Goal: Contribute content: Contribute content

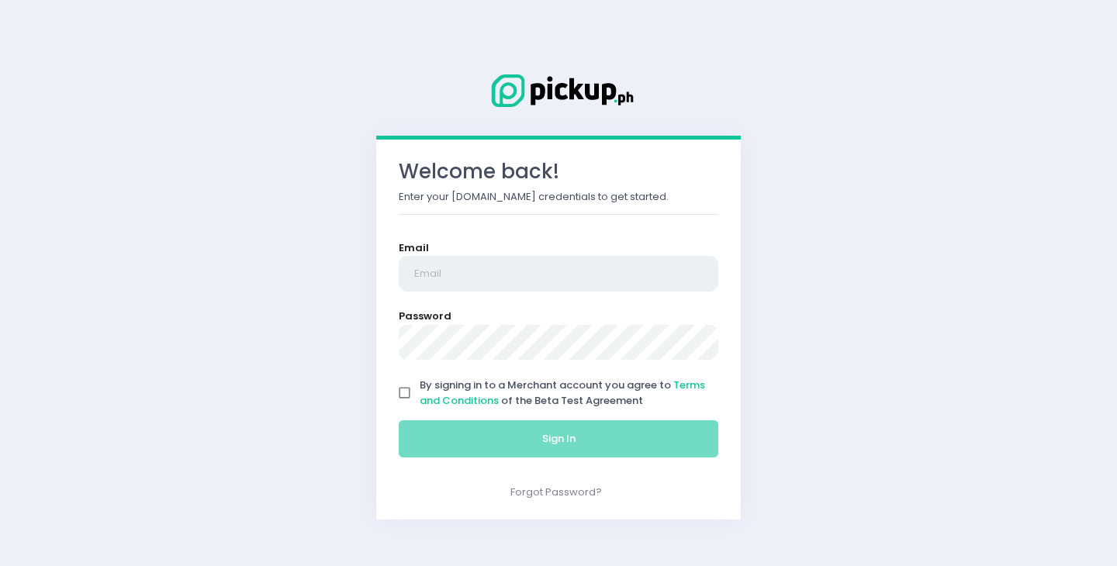
click at [518, 263] on input "email" at bounding box center [559, 274] width 320 height 36
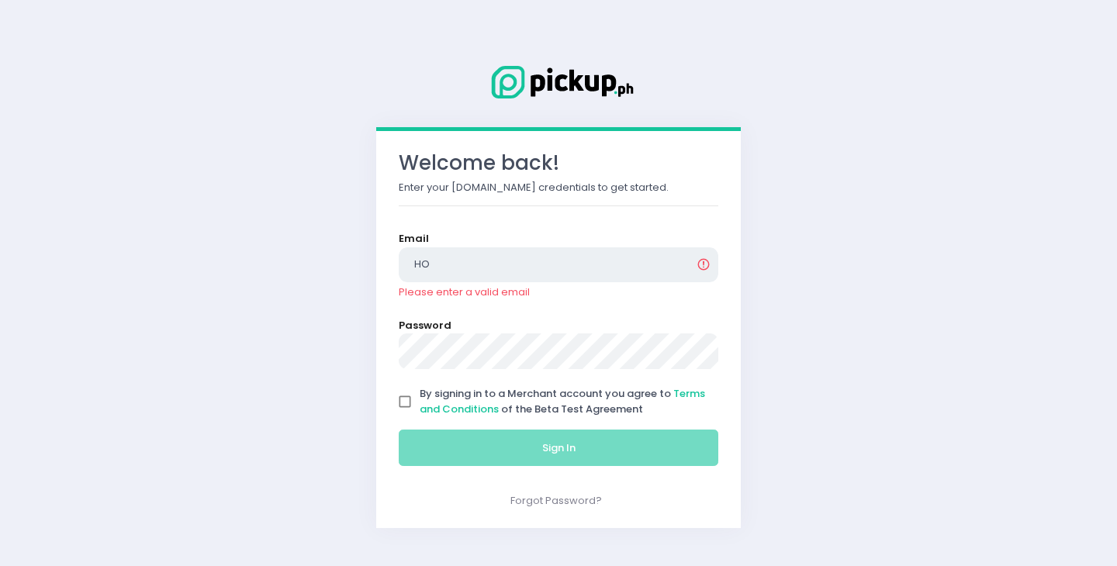
type input "H"
type input "[EMAIL_ADDRESS][DOMAIN_NAME]"
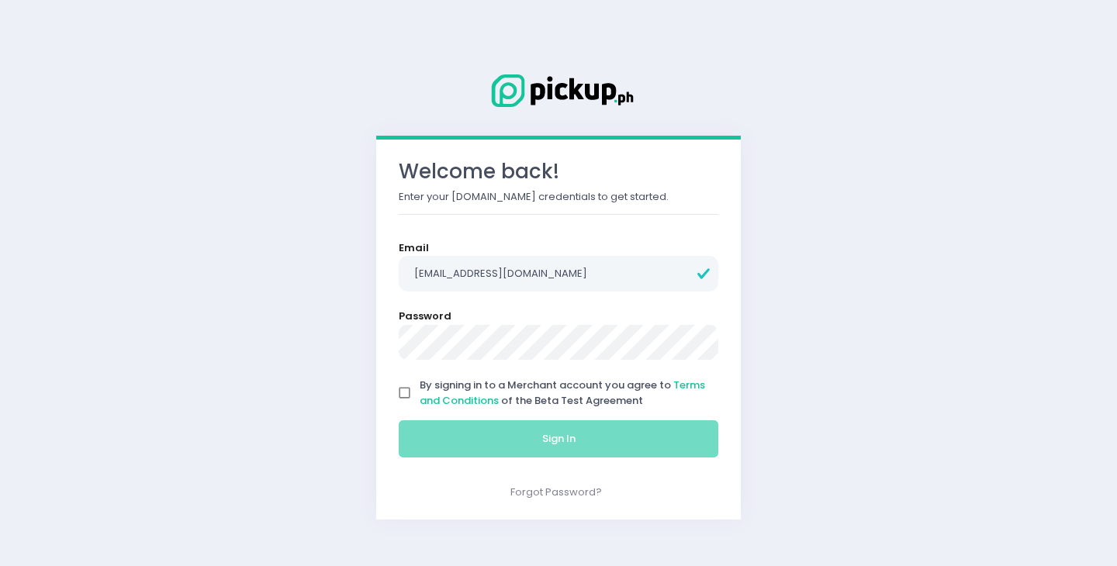
click at [408, 391] on input "By signing in to a Merchant account you agree to Terms and Conditions of the Be…" at bounding box center [404, 393] width 29 height 29
checkbox input "true"
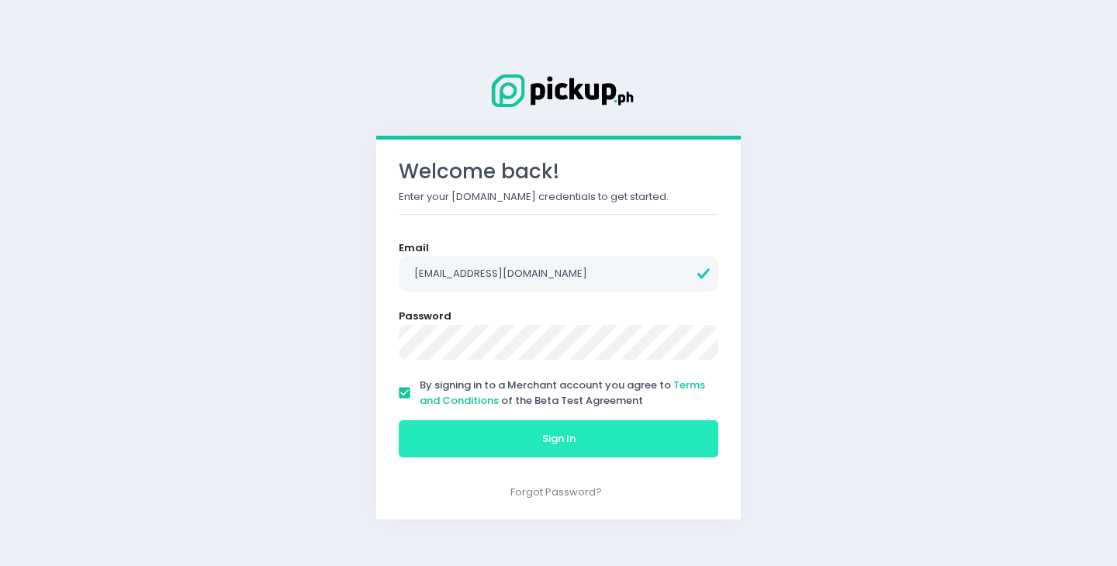
click at [462, 443] on button "Sign In" at bounding box center [559, 439] width 320 height 37
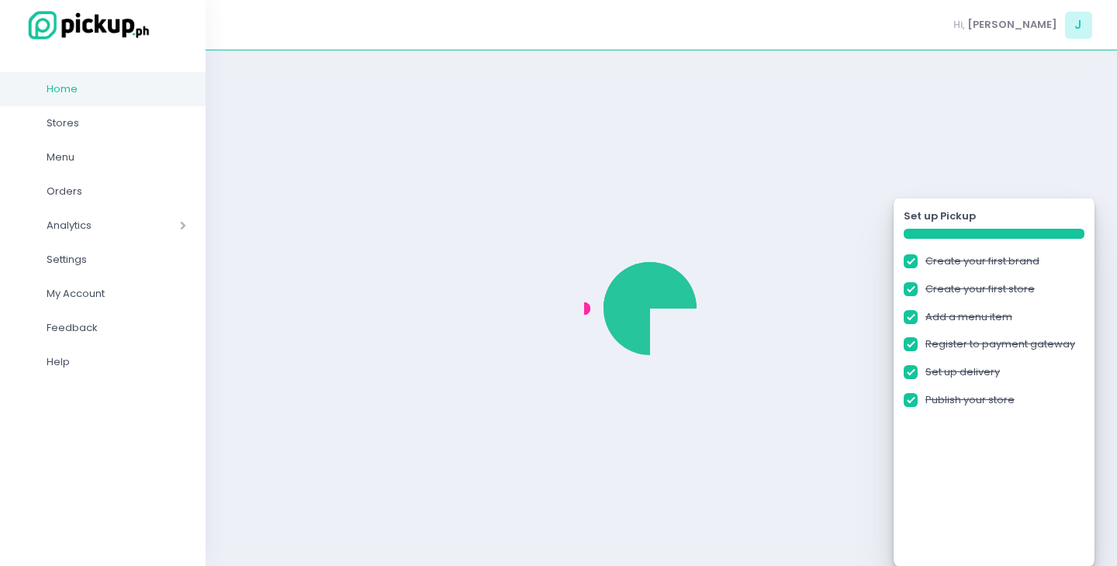
checkbox input "true"
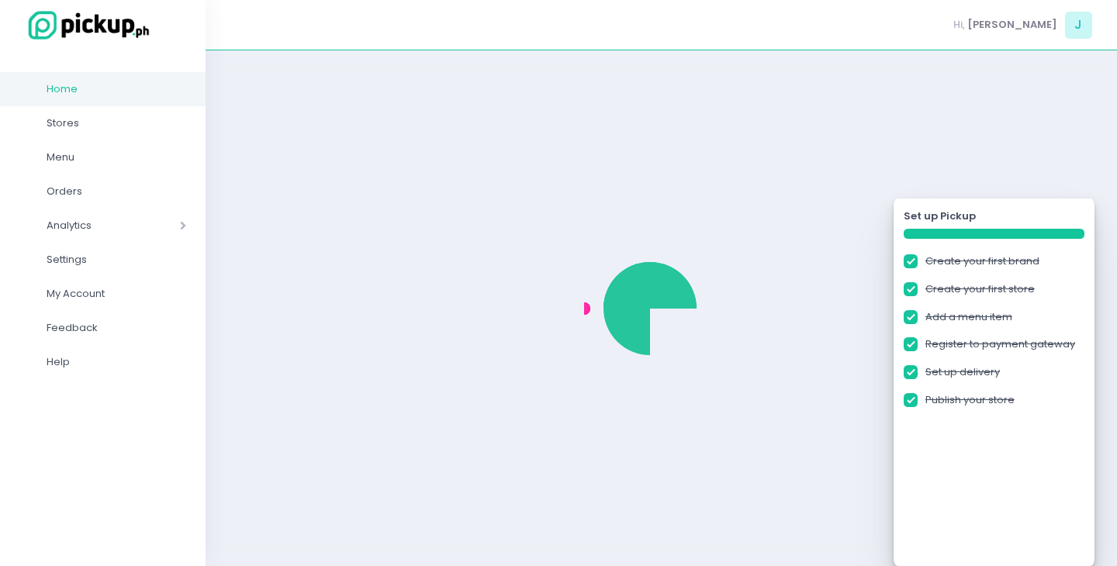
checkbox input "true"
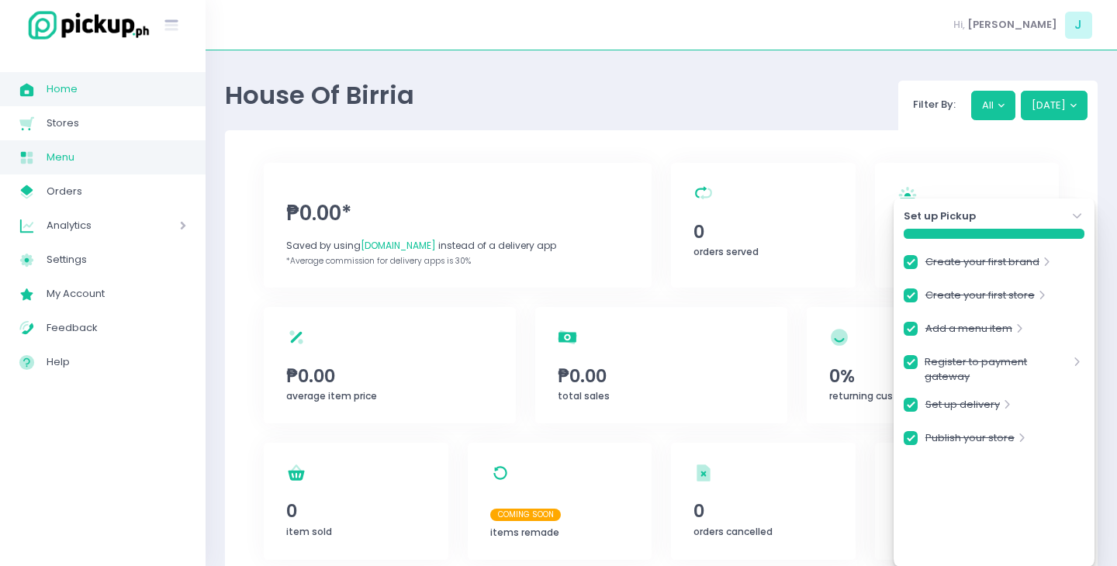
click at [64, 159] on span "Menu" at bounding box center [117, 157] width 140 height 20
checkbox input "true"
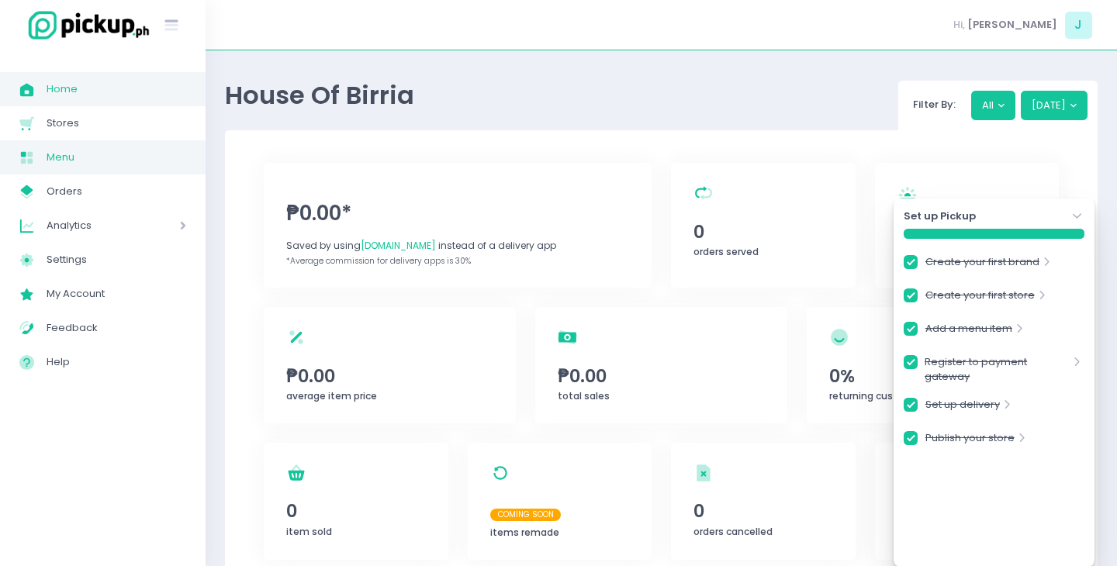
checkbox input "true"
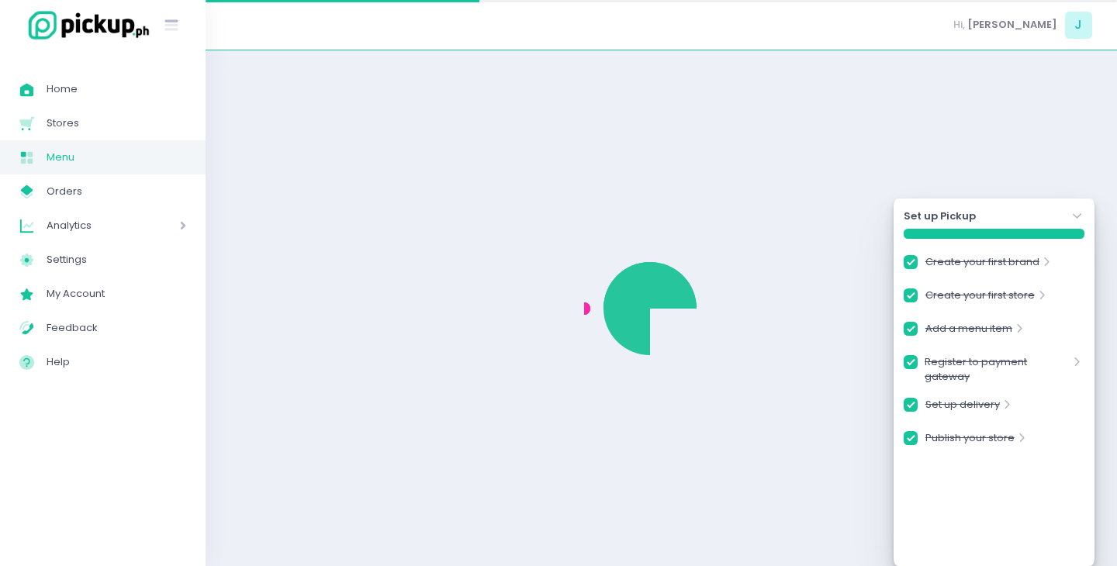
checkbox input "true"
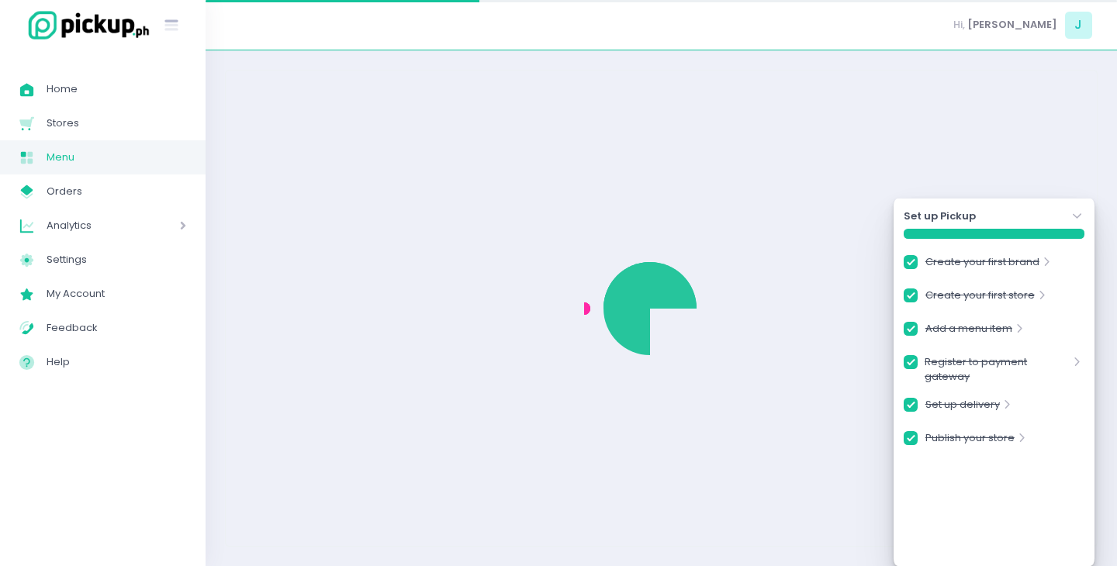
checkbox input "true"
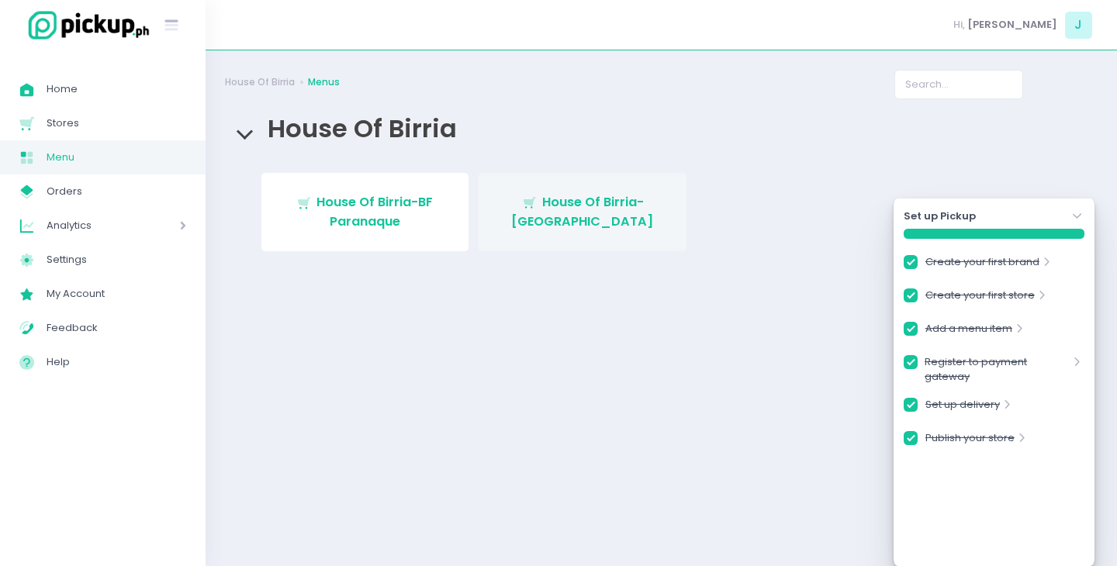
click at [625, 196] on span "House Of Birria-[GEOGRAPHIC_DATA]" at bounding box center [582, 211] width 143 height 36
checkbox input "true"
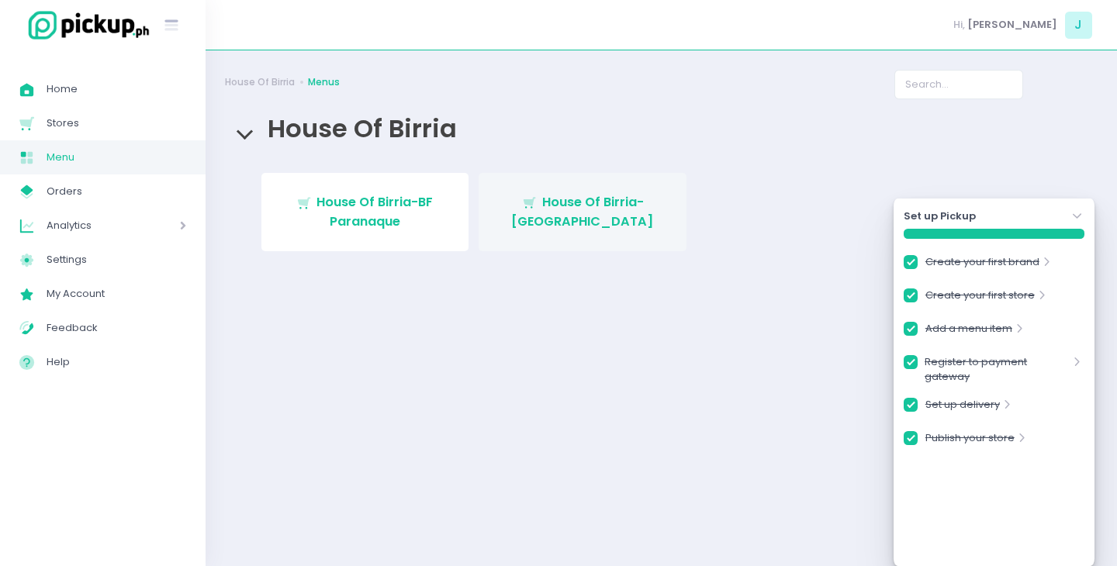
checkbox input "true"
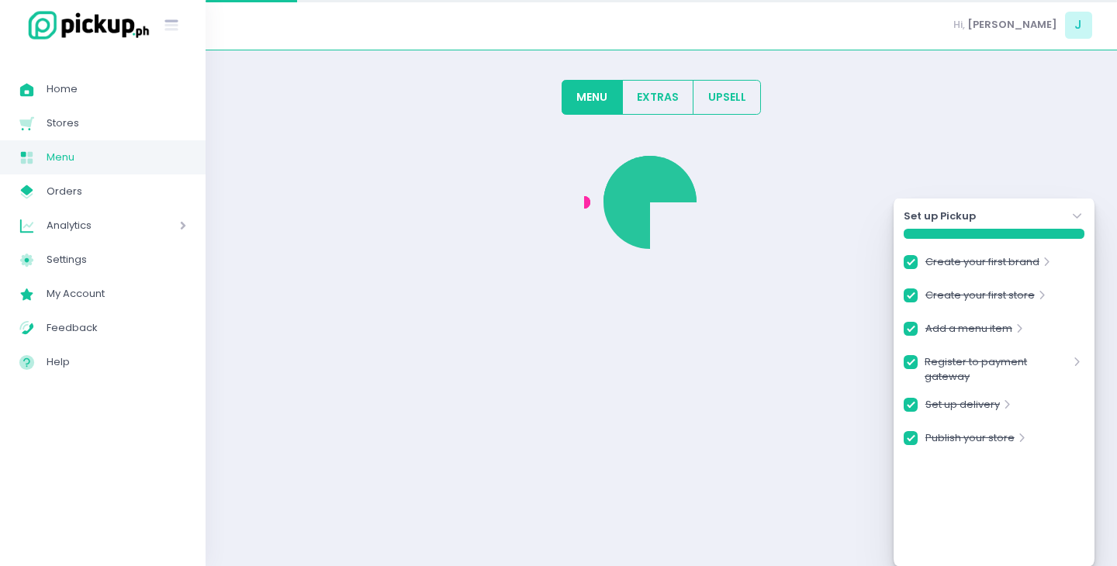
checkbox input "true"
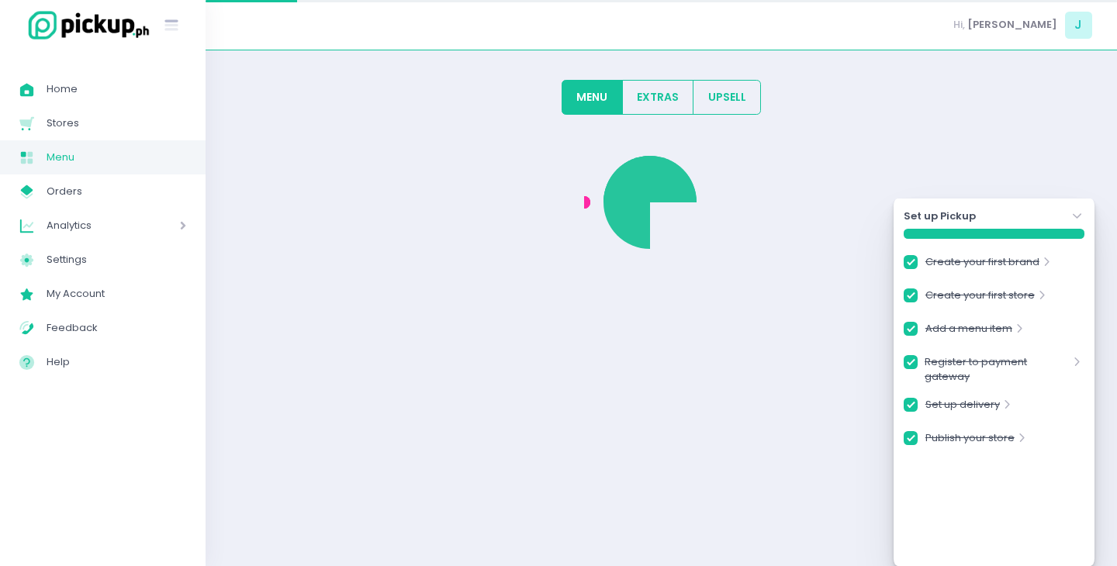
checkbox input "true"
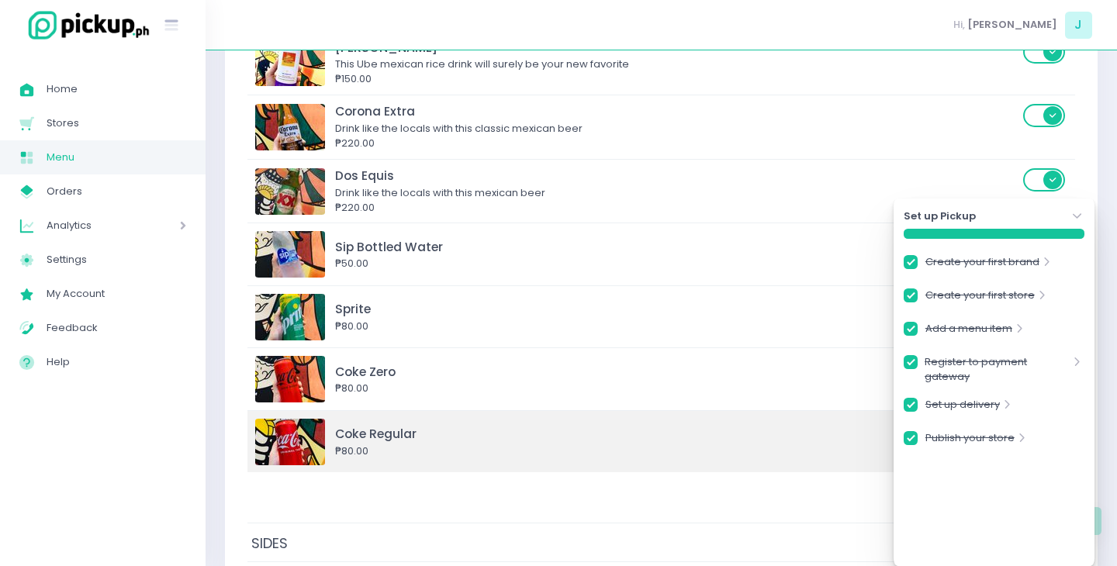
scroll to position [2170, 0]
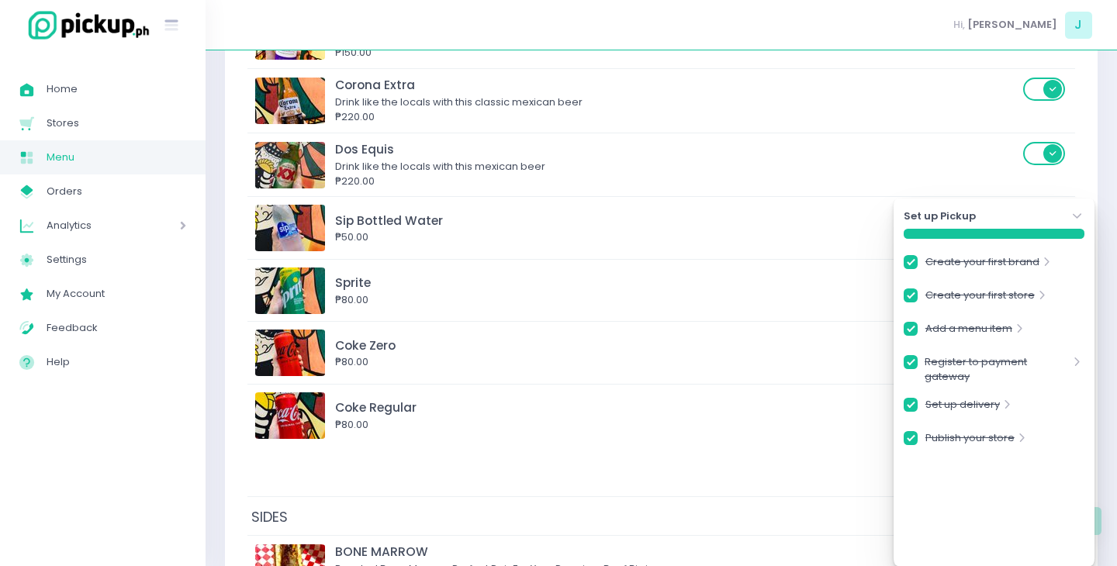
click at [1082, 209] on icon "Stockholm-icons / Navigation / Angle-down Created with Sketch." at bounding box center [1078, 217] width 16 height 16
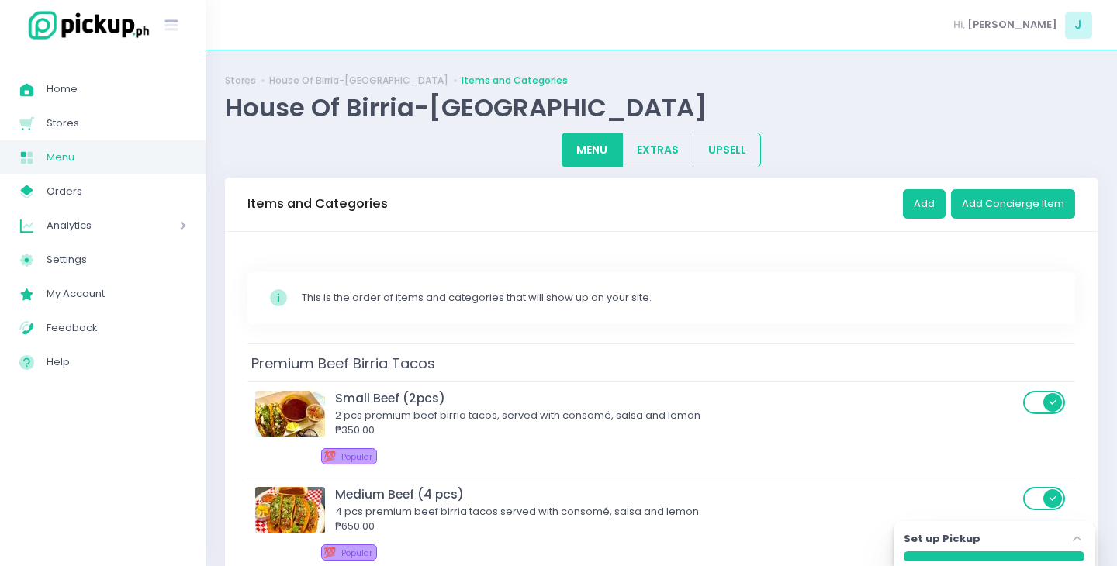
scroll to position [0, 0]
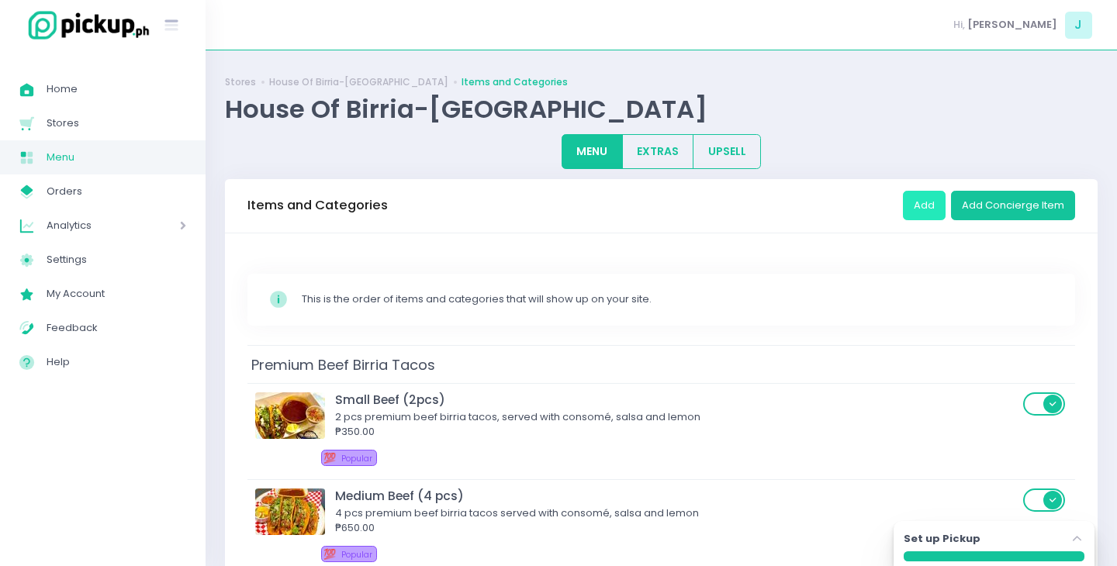
click at [910, 207] on button "Add" at bounding box center [924, 205] width 43 height 29
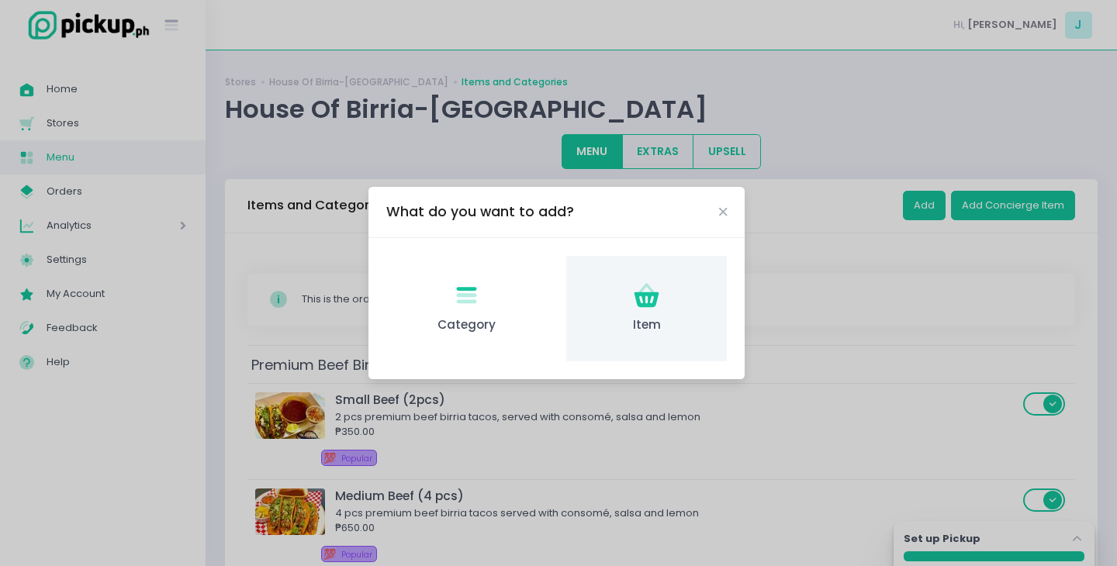
click at [611, 296] on div "Item Created with Sketch. Item" at bounding box center [646, 309] width 161 height 106
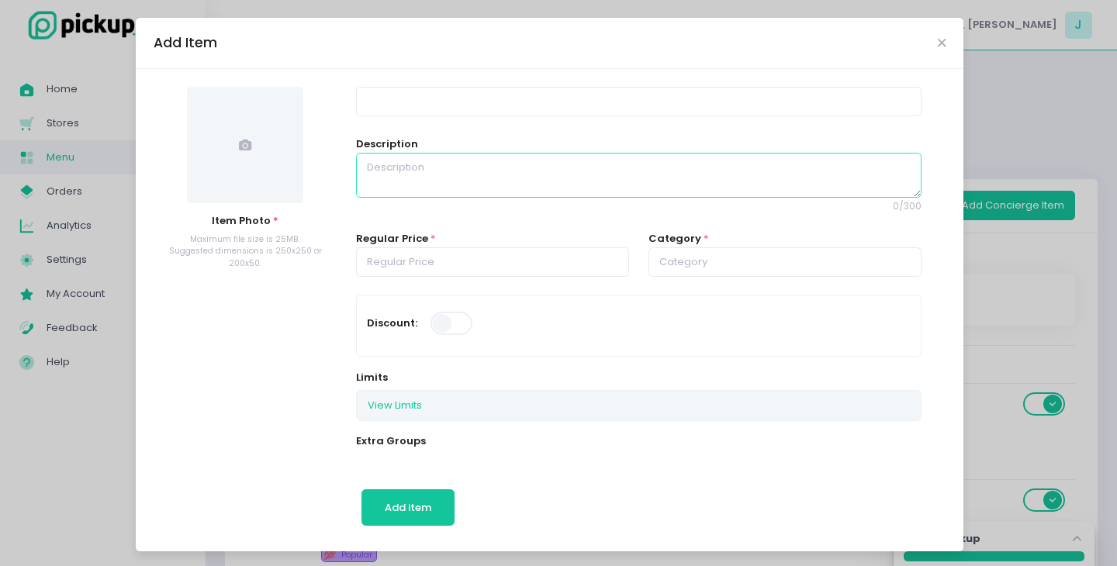
click at [396, 168] on textarea at bounding box center [638, 175] width 565 height 45
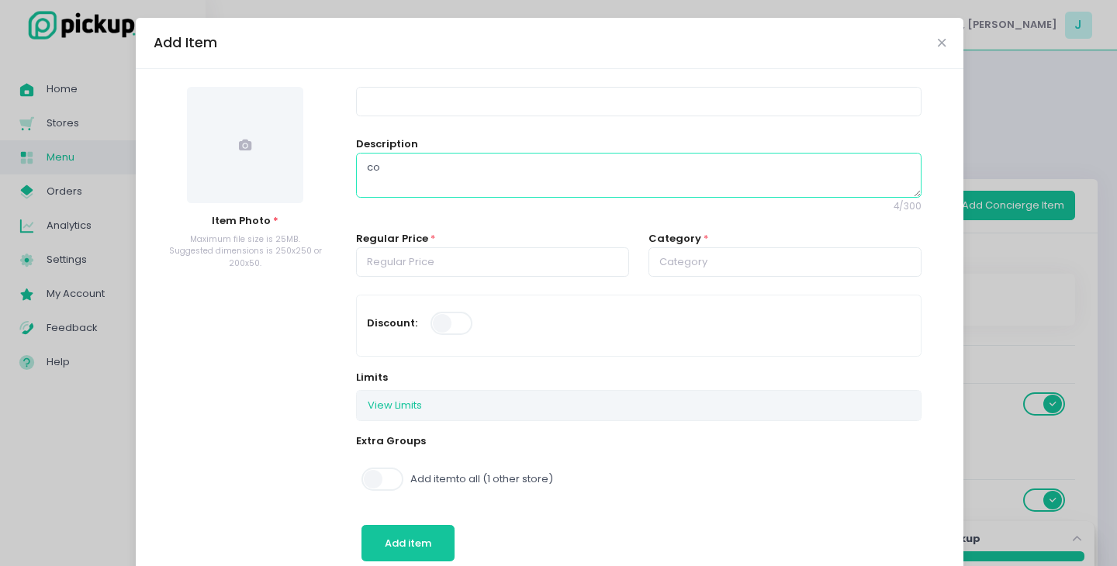
type textarea "c"
type textarea "Coffee Horchata"
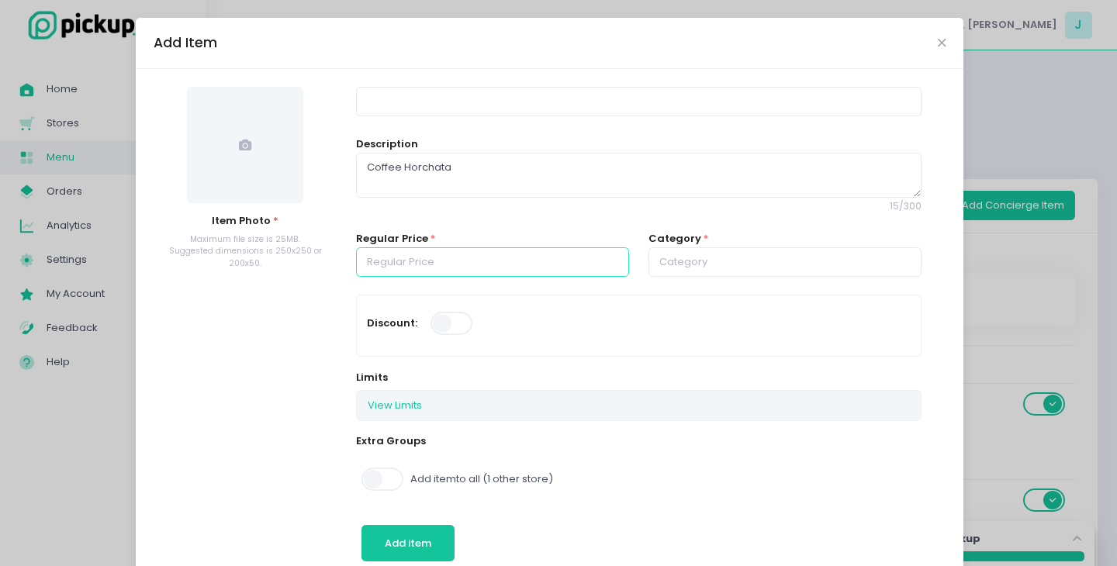
click at [405, 254] on input "number" at bounding box center [492, 262] width 273 height 29
click at [708, 254] on input "text" at bounding box center [785, 262] width 273 height 29
type input "150.00"
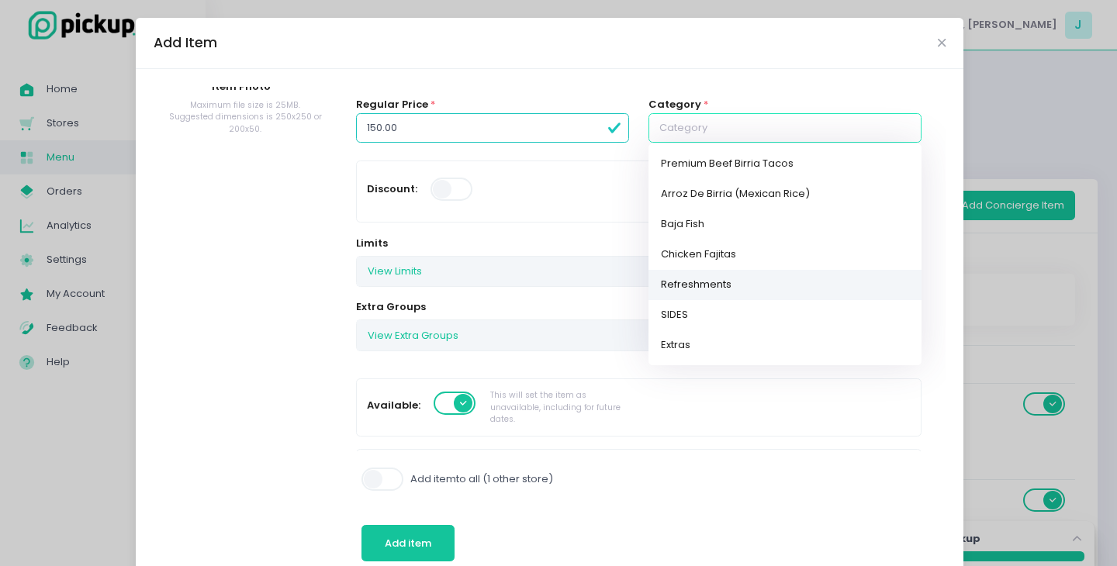
scroll to position [127, 0]
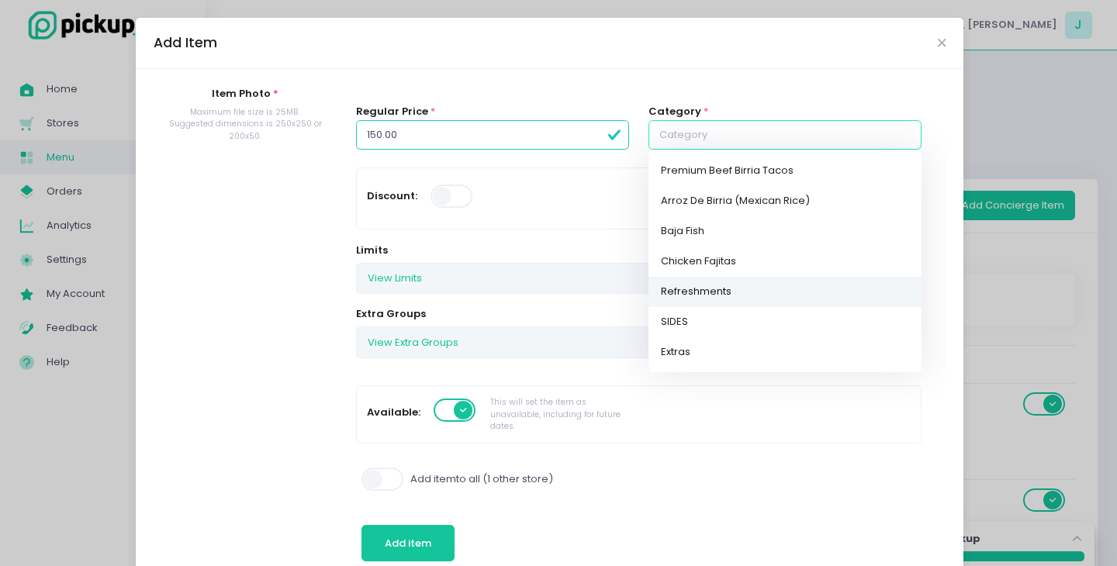
click at [695, 296] on link "Refreshments" at bounding box center [785, 292] width 273 height 30
type input "Refreshments"
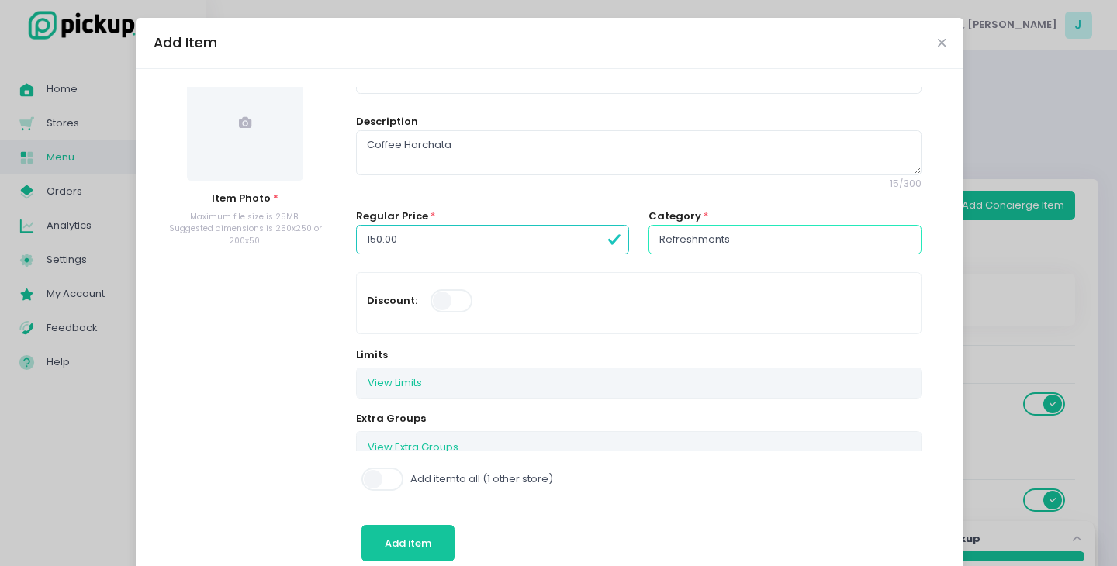
scroll to position [0, 0]
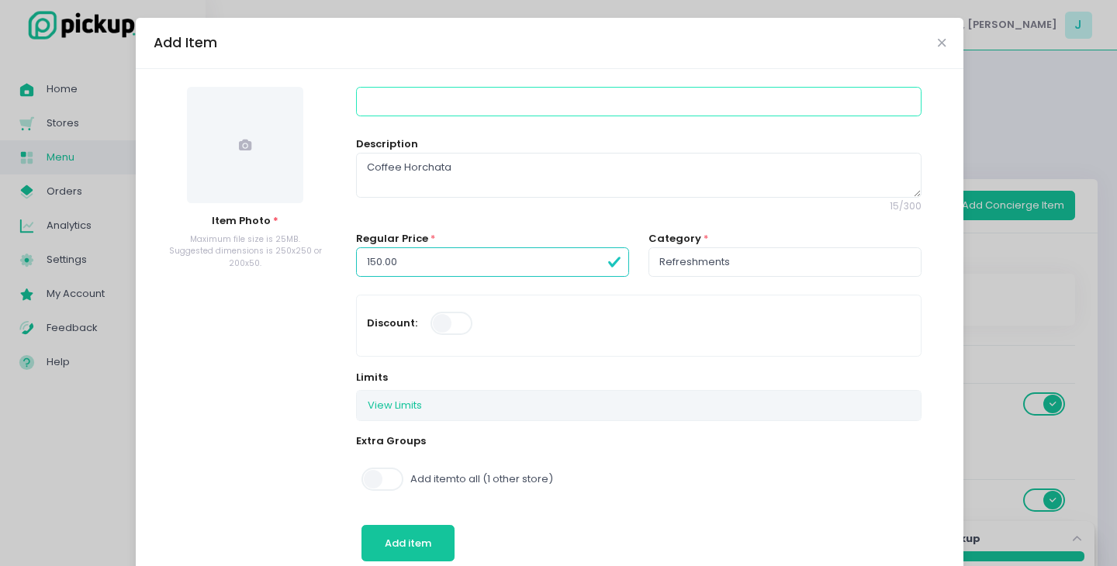
click at [389, 101] on input at bounding box center [638, 101] width 565 height 29
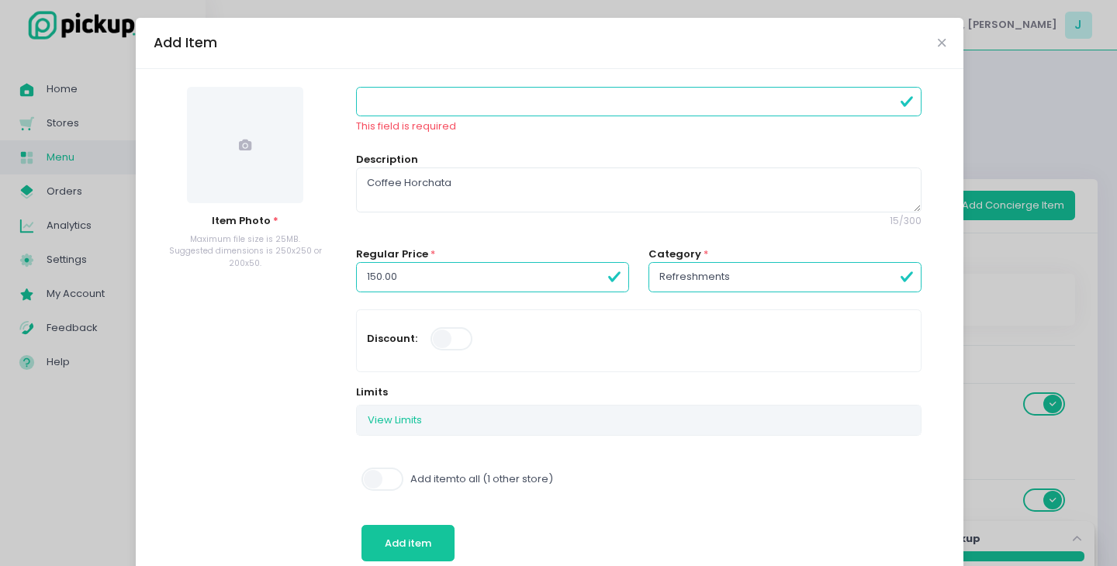
click at [394, 111] on input at bounding box center [638, 101] width 565 height 29
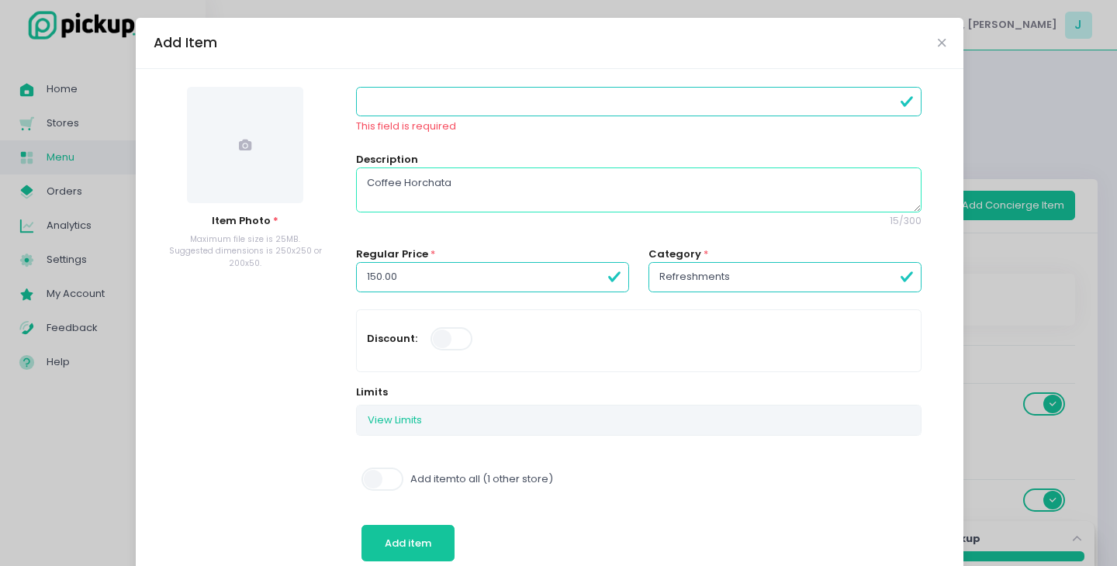
click at [461, 185] on textarea "Coffee Horchata" at bounding box center [638, 190] width 565 height 45
type textarea "C"
type textarea "r"
type textarea "Rice mexican drink with cinnamon and coffee"
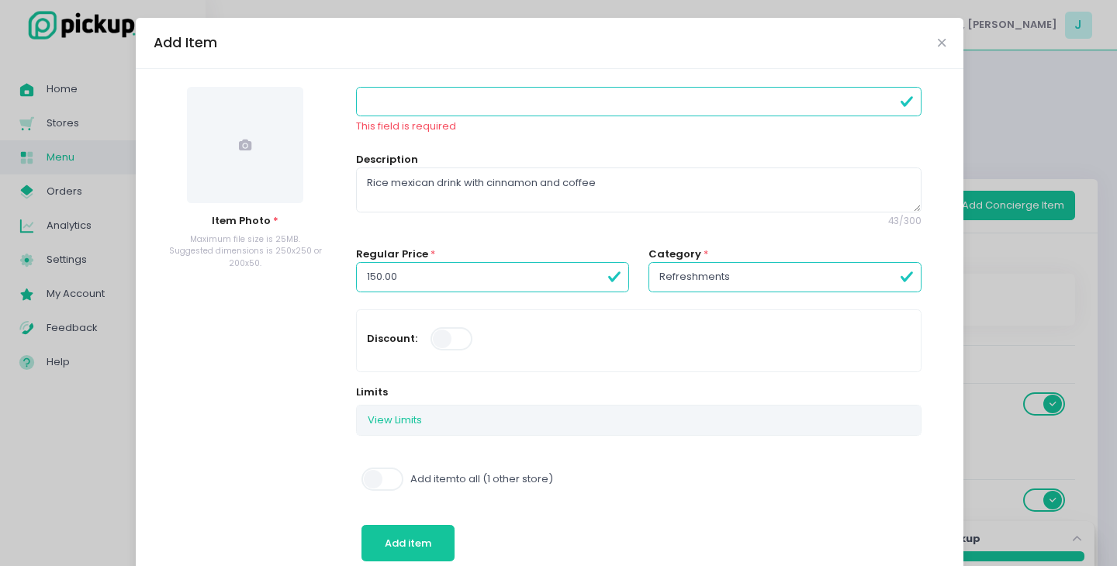
click at [486, 104] on input at bounding box center [638, 101] width 565 height 29
click at [362, 525] on button "Add item" at bounding box center [409, 543] width 94 height 37
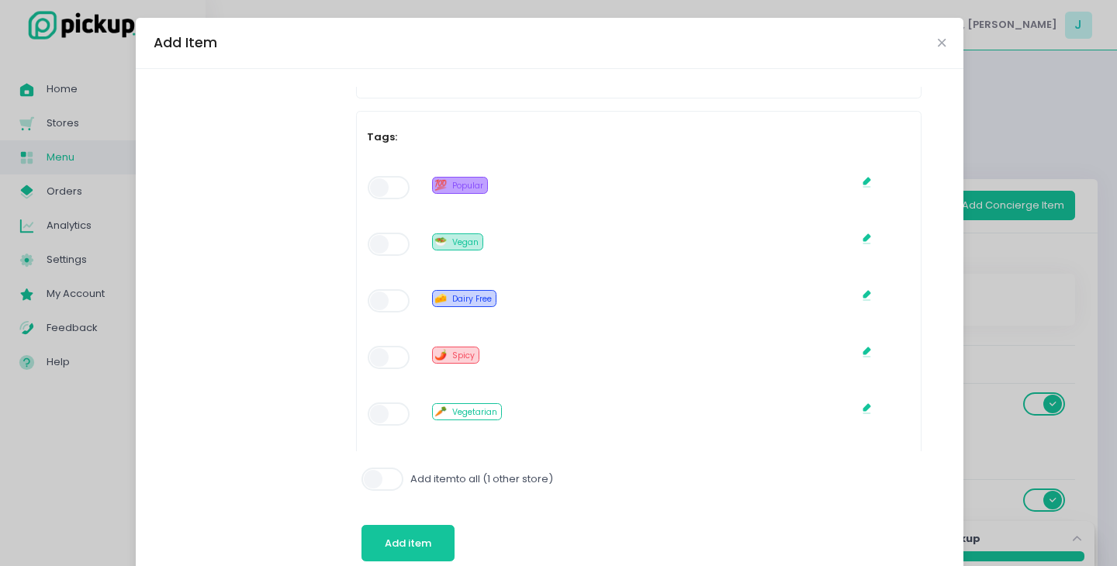
scroll to position [769, 0]
type input "Coffee Horchata"
click at [390, 181] on span at bounding box center [390, 186] width 44 height 23
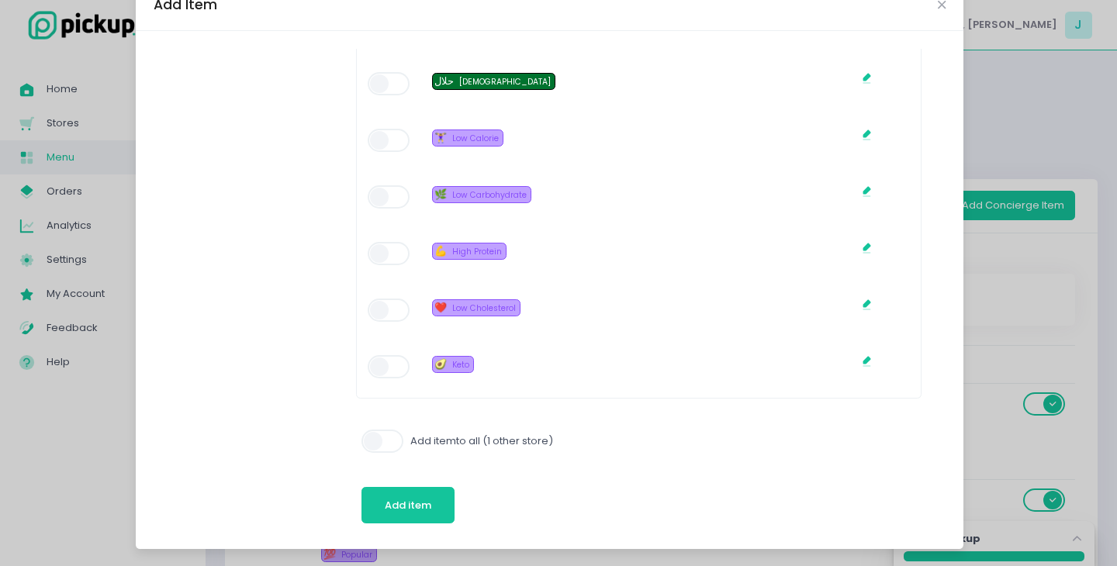
scroll to position [33, 0]
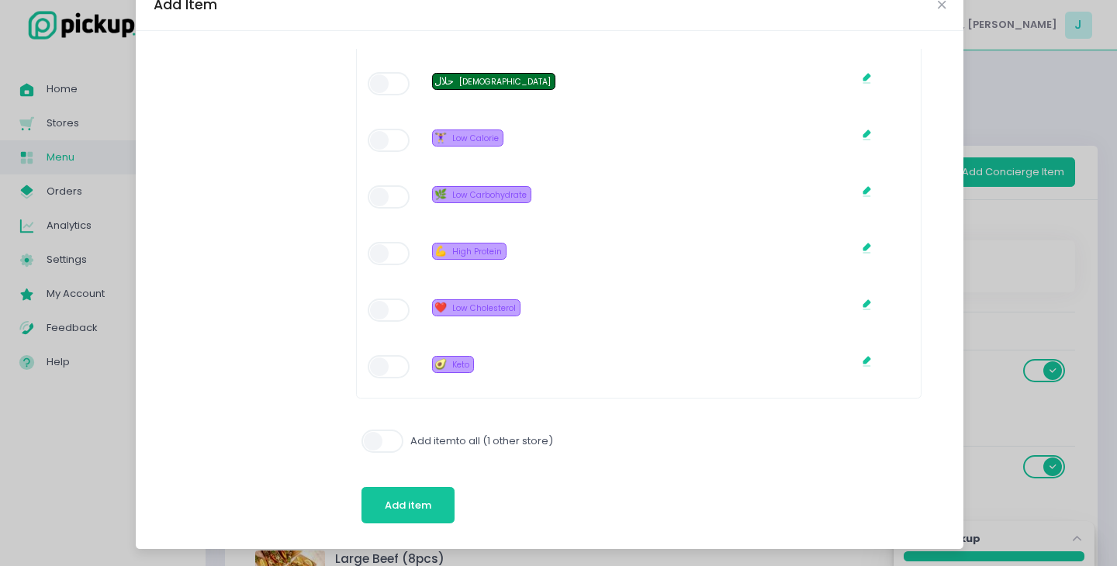
click at [392, 436] on span at bounding box center [384, 441] width 44 height 23
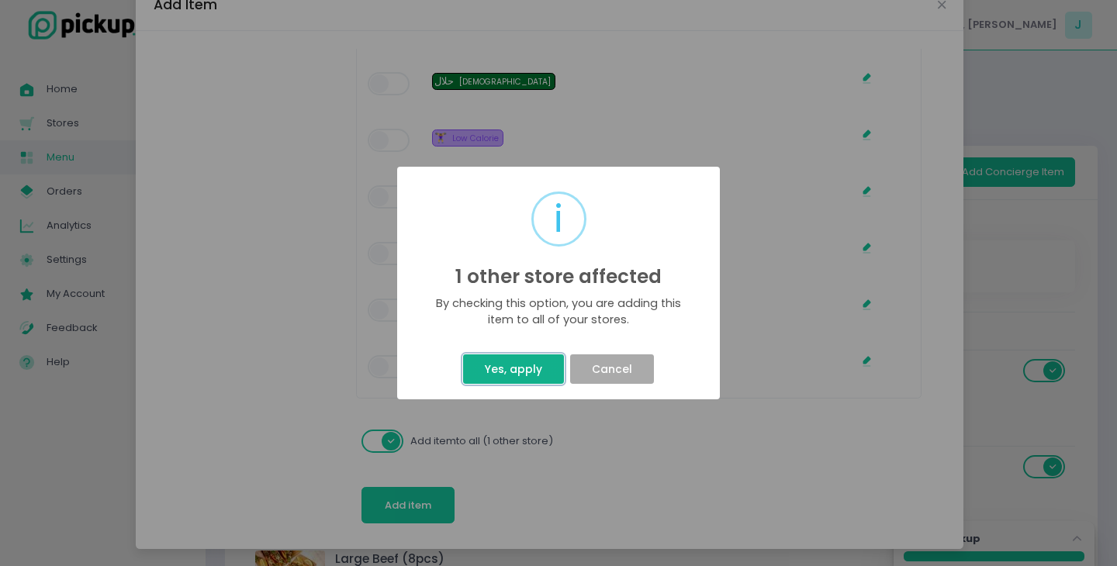
click at [524, 355] on button "Yes, apply" at bounding box center [513, 369] width 100 height 29
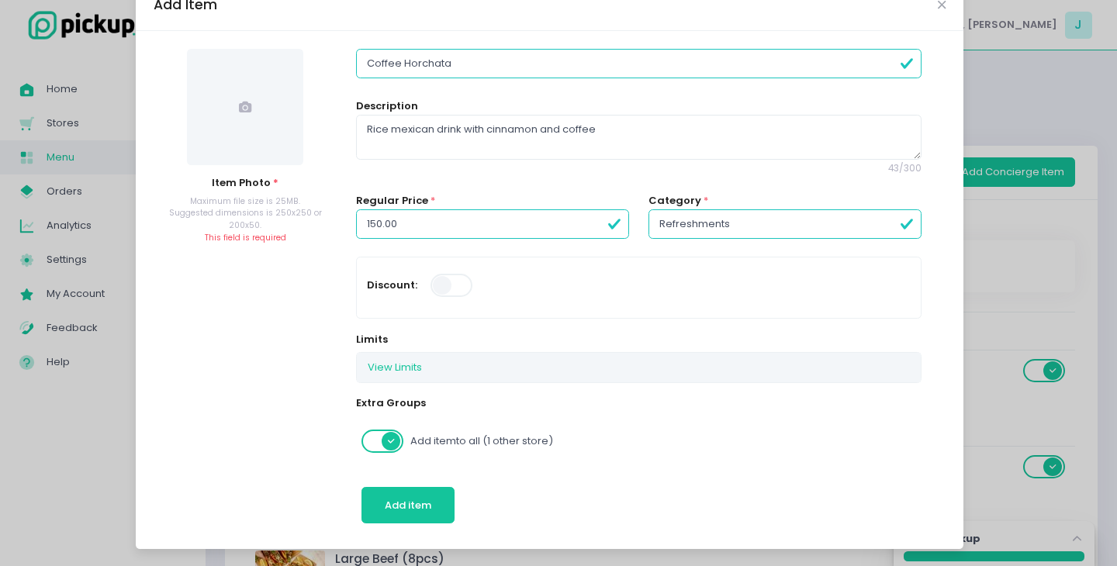
scroll to position [0, 0]
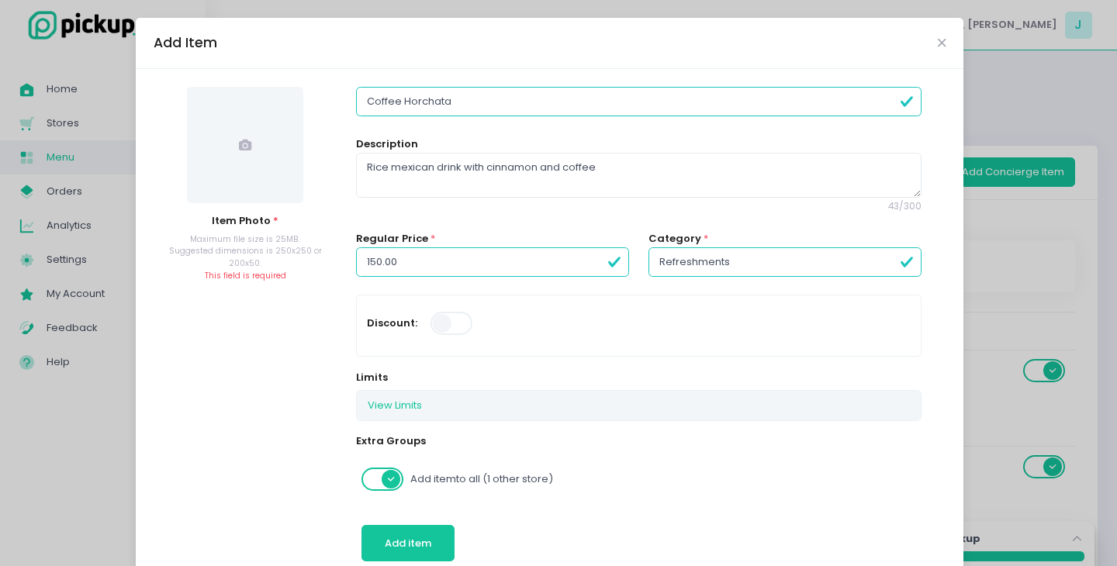
click at [234, 199] on span at bounding box center [245, 145] width 116 height 116
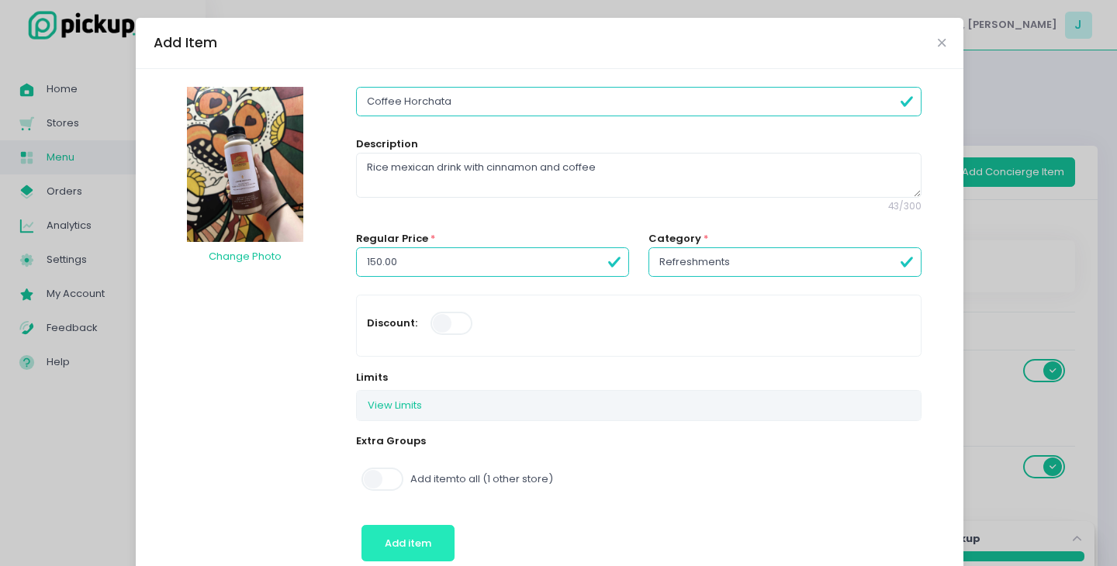
click at [380, 544] on button "Add item" at bounding box center [409, 543] width 94 height 37
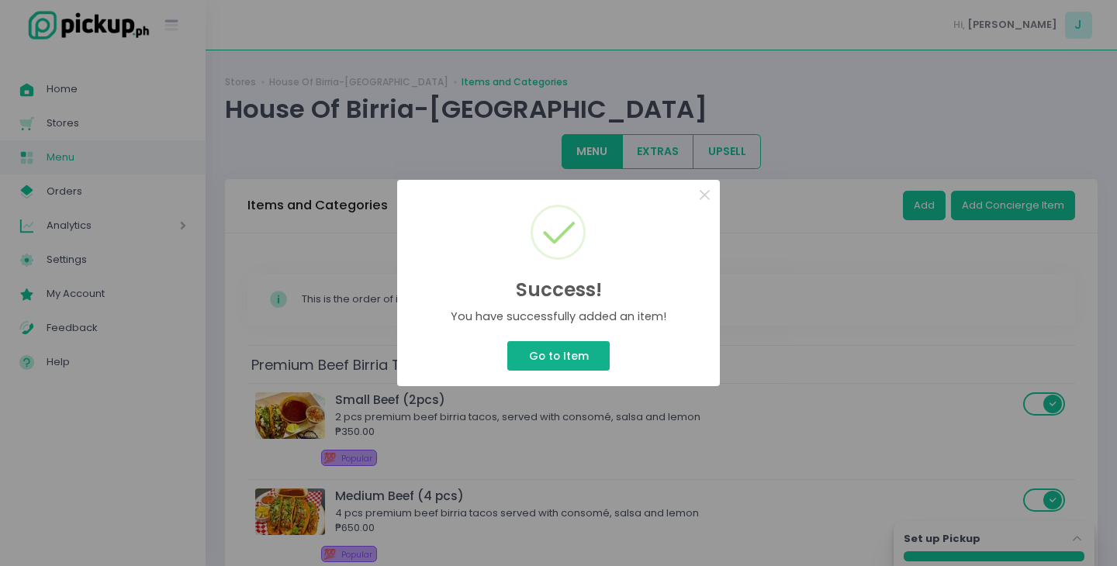
click at [553, 348] on button "Go to Item" at bounding box center [558, 355] width 102 height 29
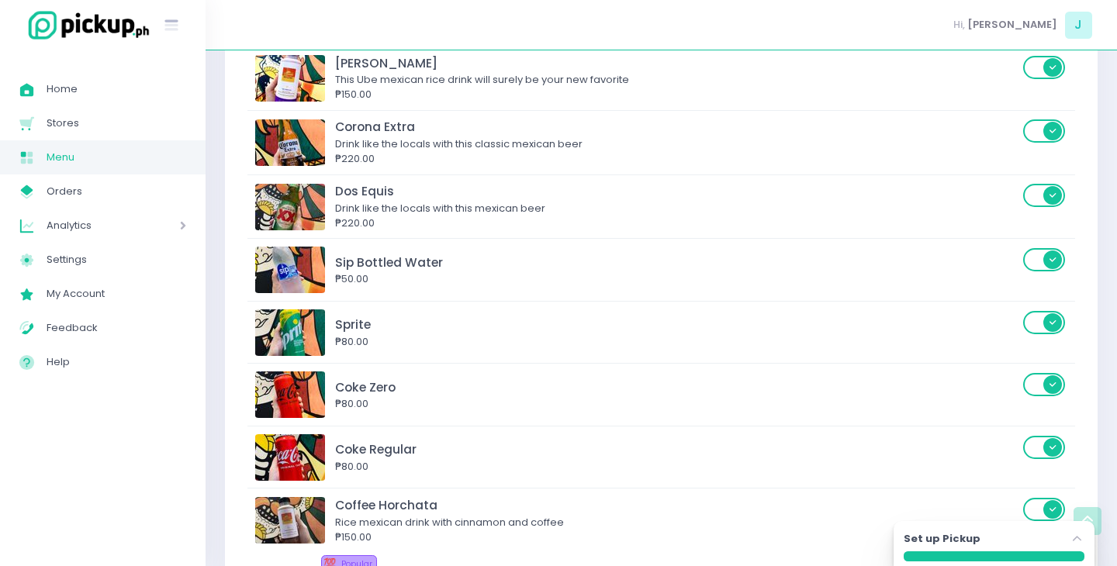
scroll to position [2384, 0]
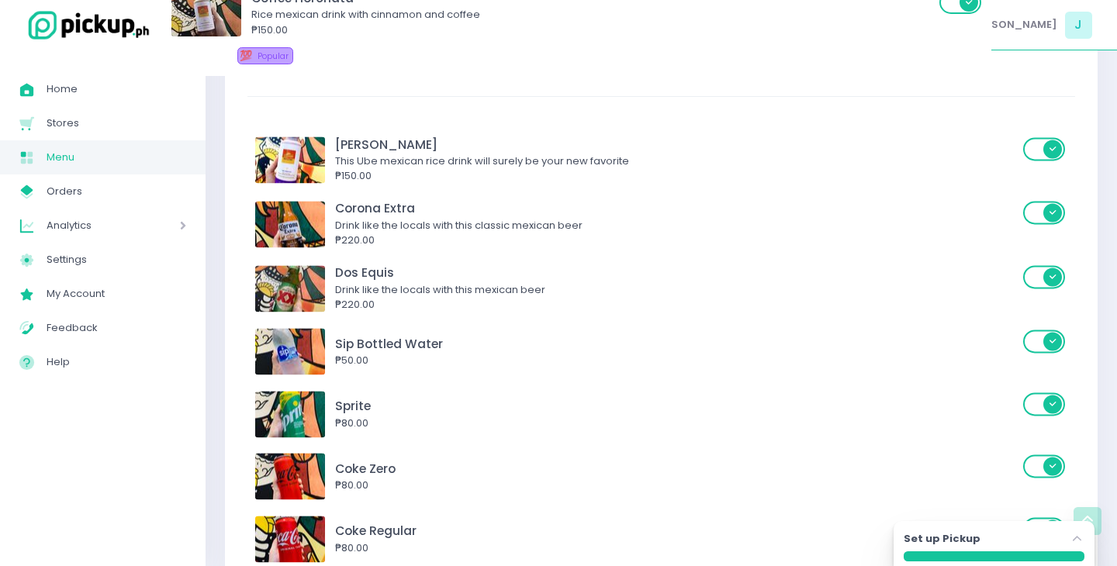
scroll to position [1983, 0]
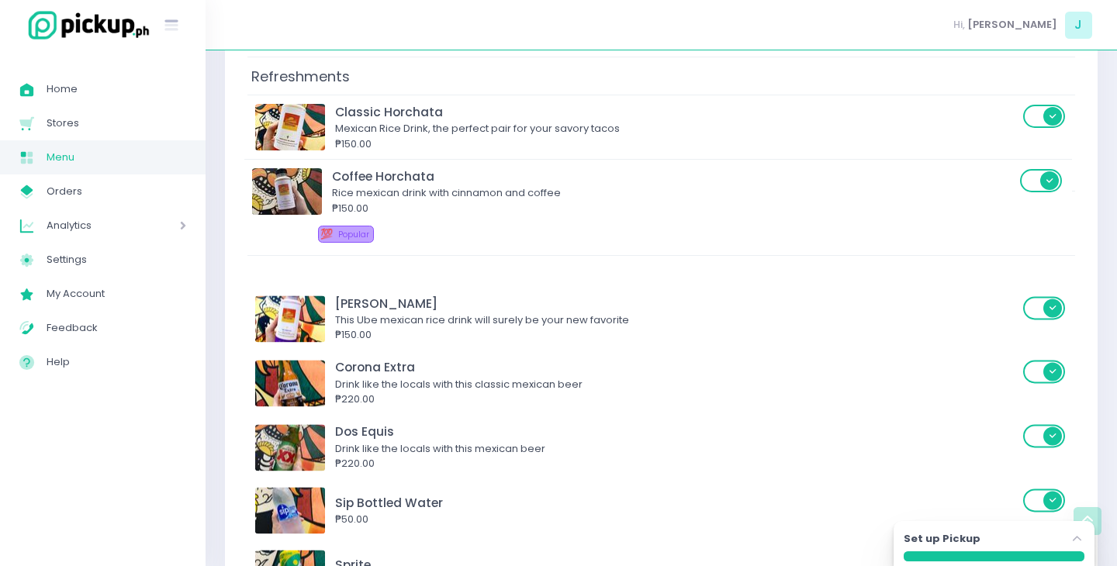
drag, startPoint x: 487, startPoint y: 299, endPoint x: 483, endPoint y: 225, distance: 73.9
click at [483, 225] on div "Premium Beef Birria Tacos Small Beef (2pcs) 2 pcs premium beef birria tacos, se…" at bounding box center [662, 22] width 828 height 3321
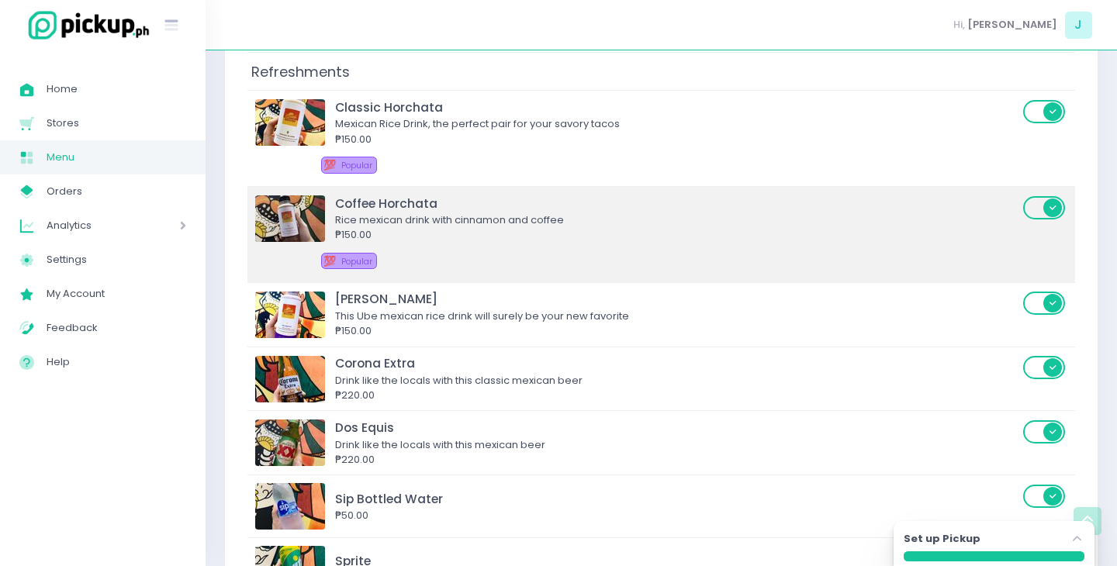
scroll to position [1959, 0]
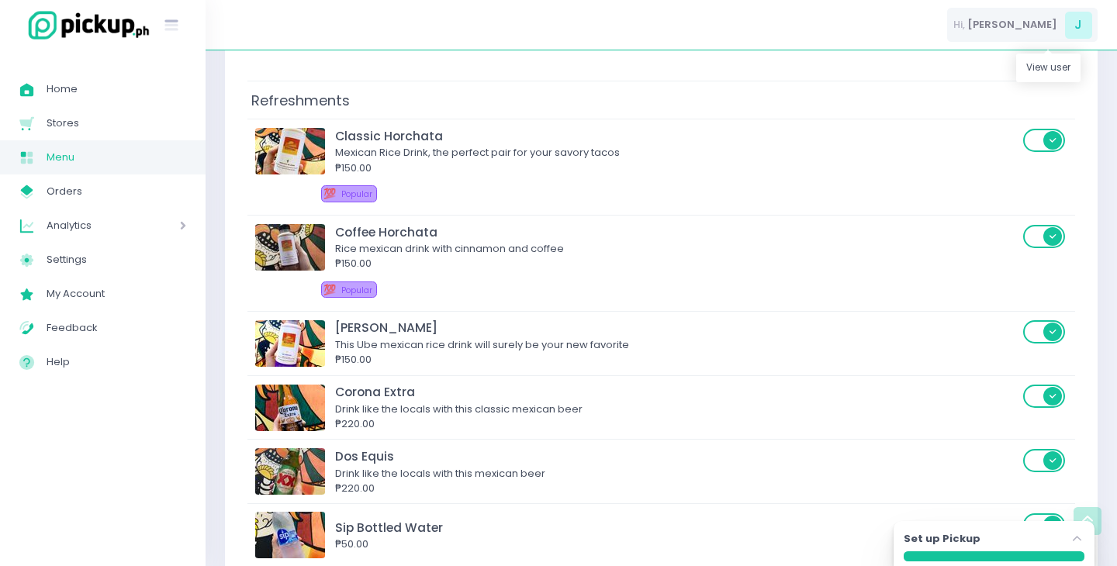
click at [1061, 29] on div "Hi, Jessica J" at bounding box center [1022, 25] width 151 height 35
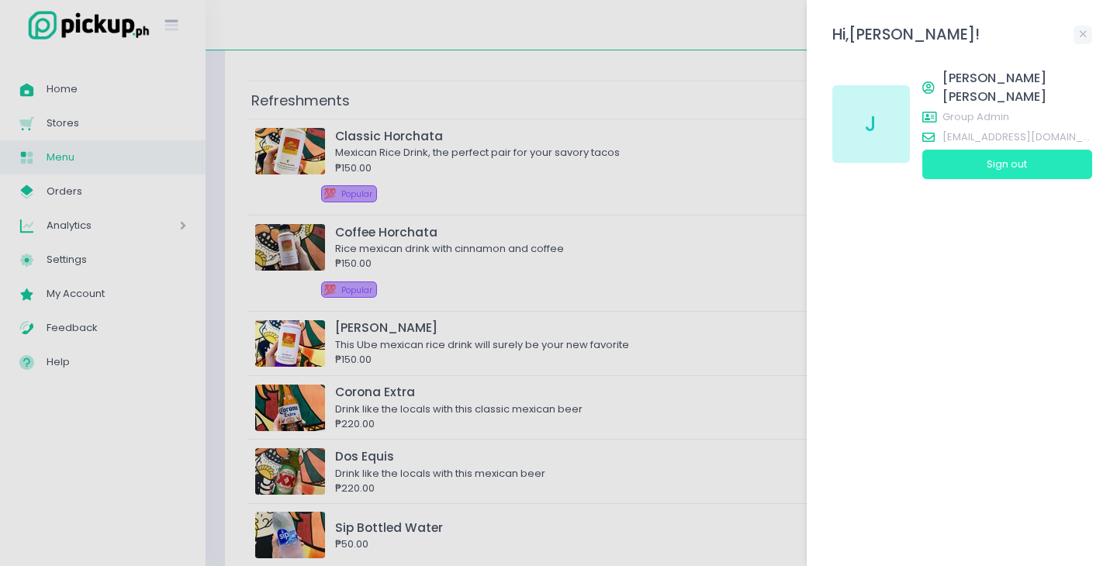
click at [1012, 150] on button "Sign out" at bounding box center [1008, 164] width 170 height 29
